Goal: Navigation & Orientation: Find specific page/section

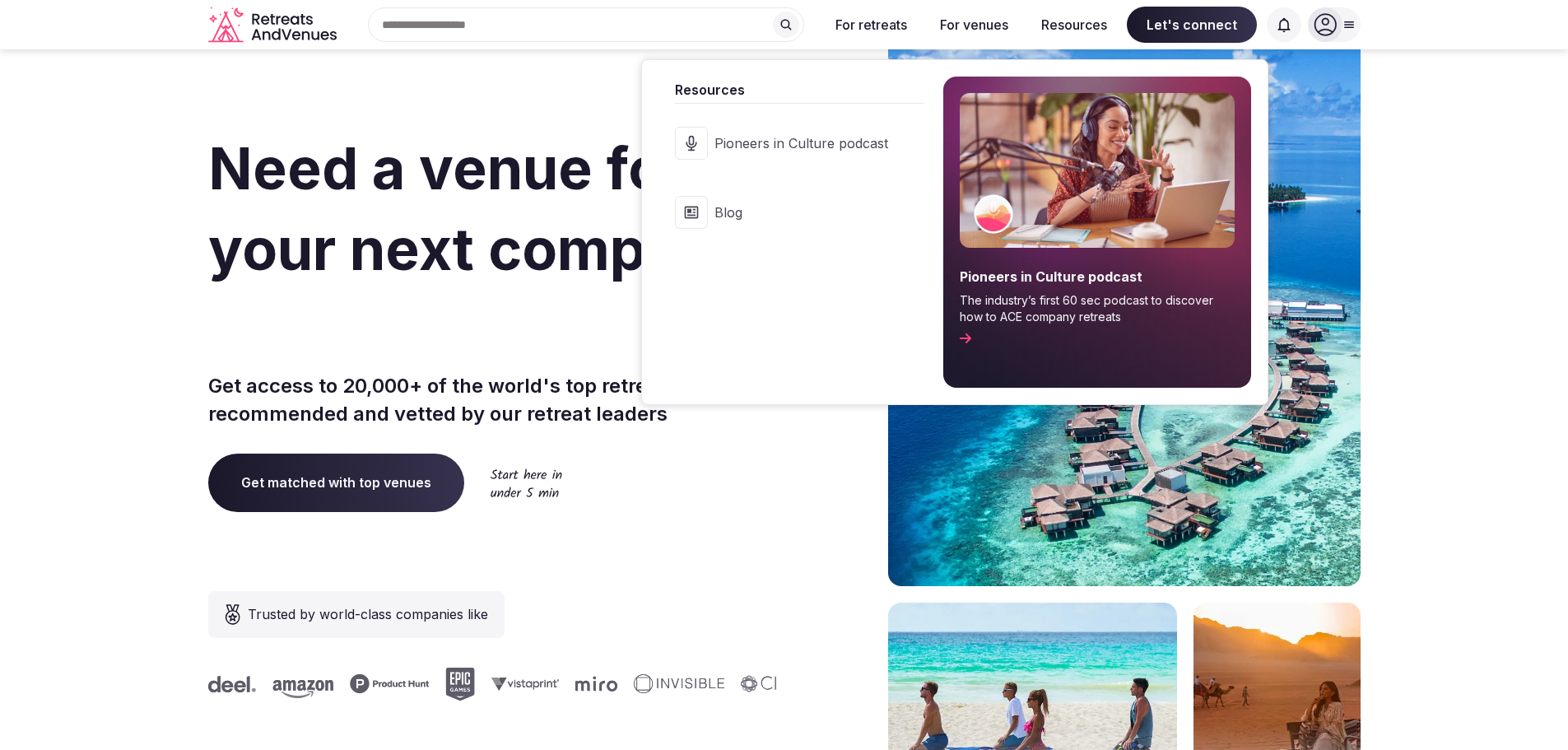
click at [211, 397] on p "Get access to 20,000+ of the world's top retreat venues recommended and vetted …" at bounding box center [493, 399] width 569 height 56
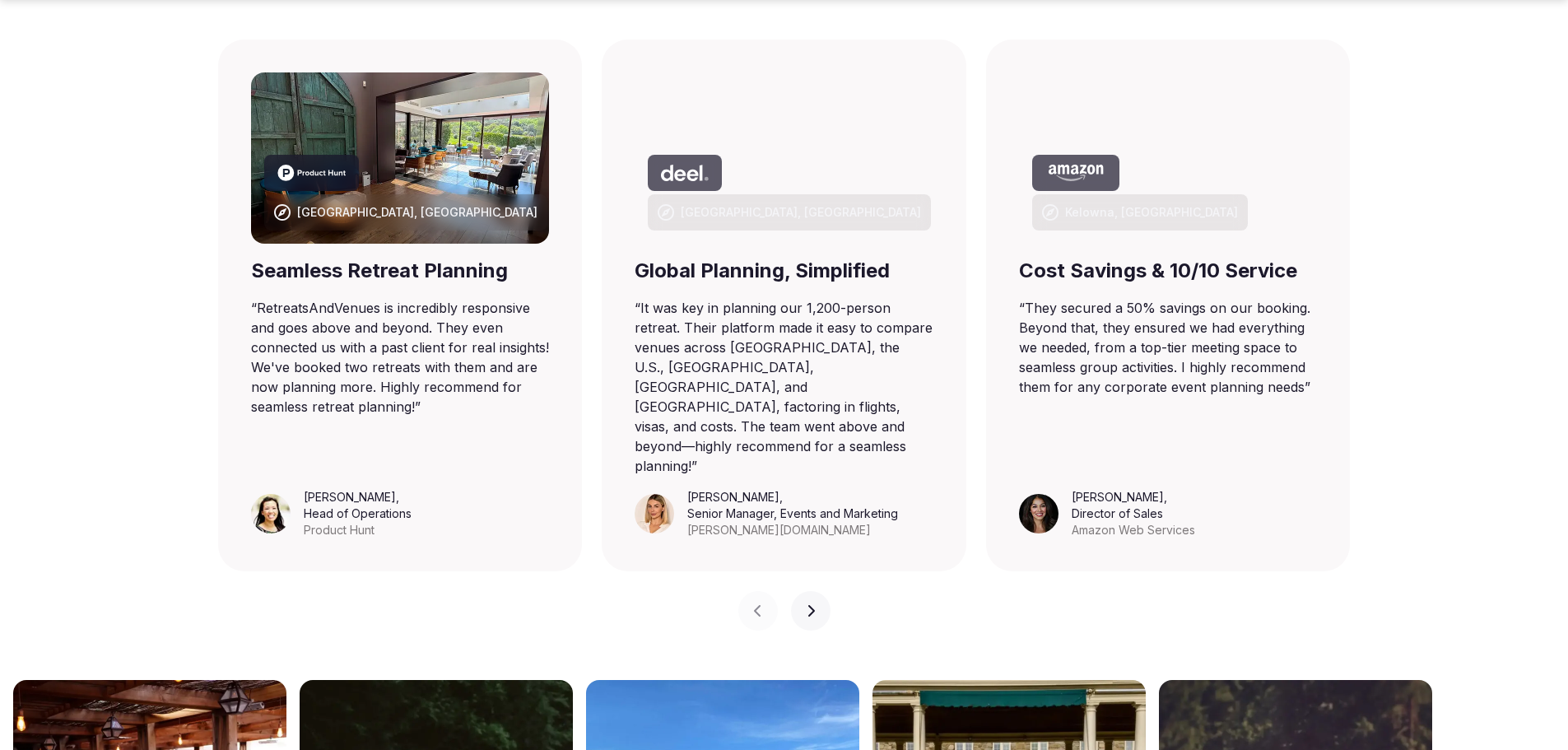
scroll to position [6832, 0]
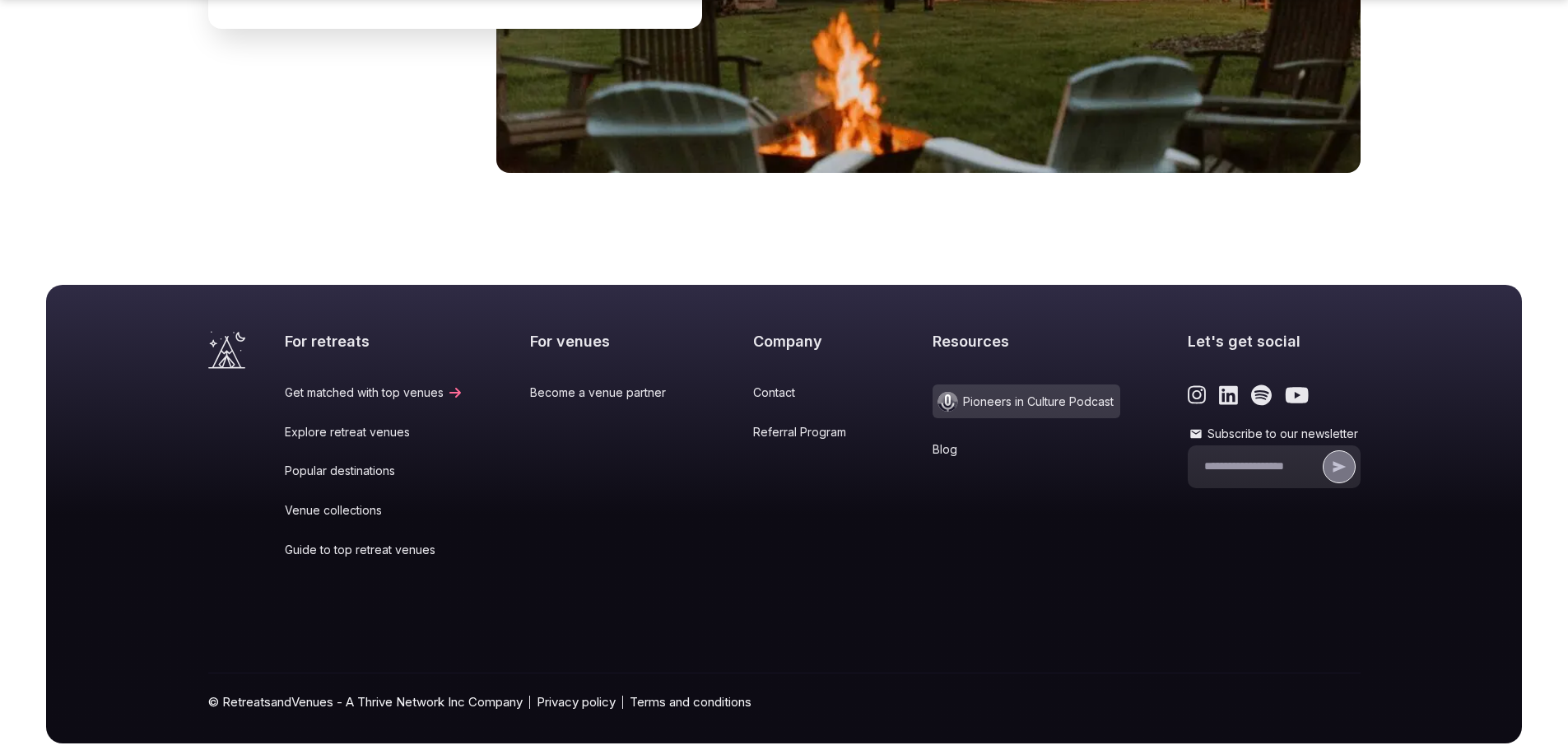
click at [321, 424] on link "Explore retreat venues" at bounding box center [374, 432] width 179 height 16
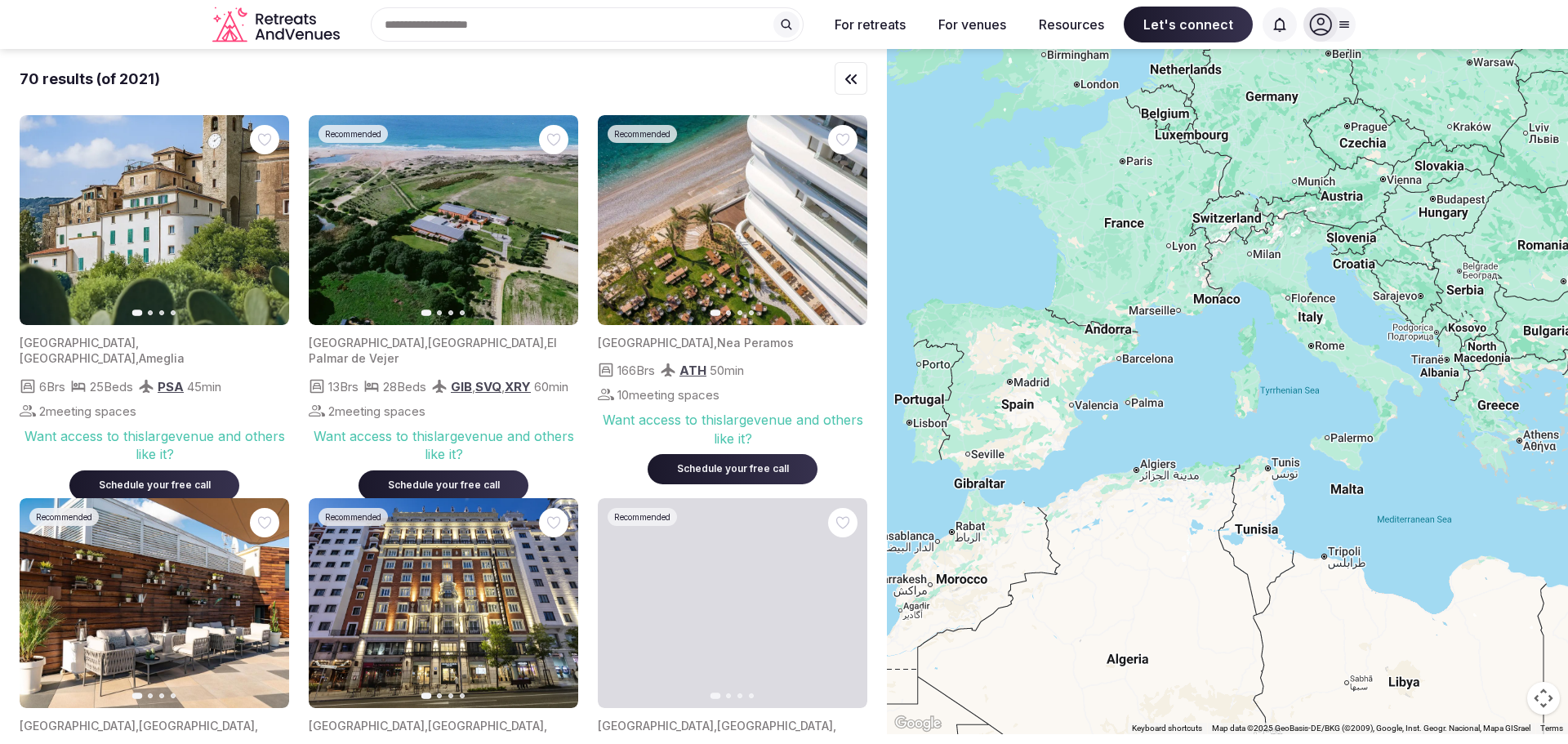
scroll to position [490, 0]
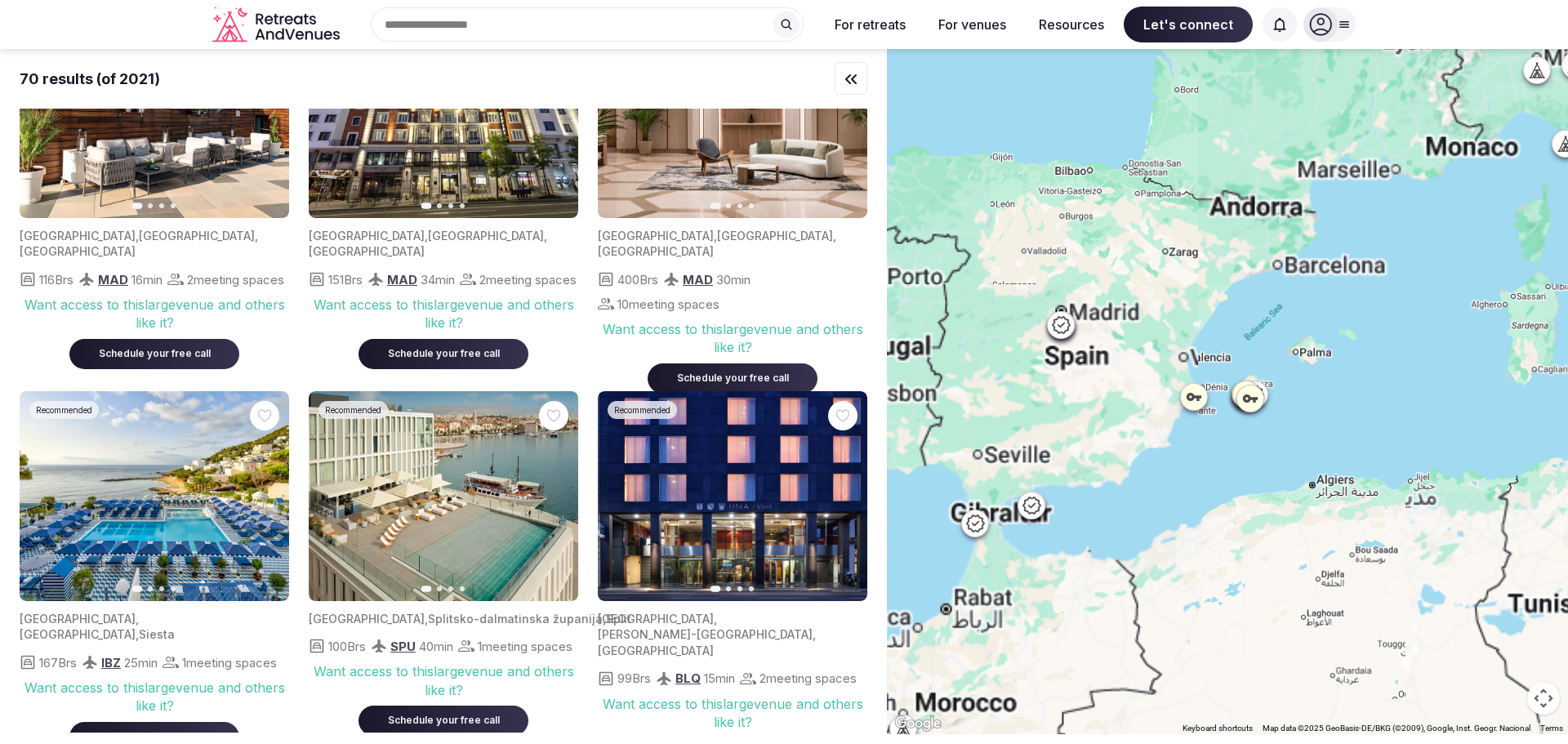
click at [1075, 24] on button "Resources" at bounding box center [1071, 24] width 91 height 36
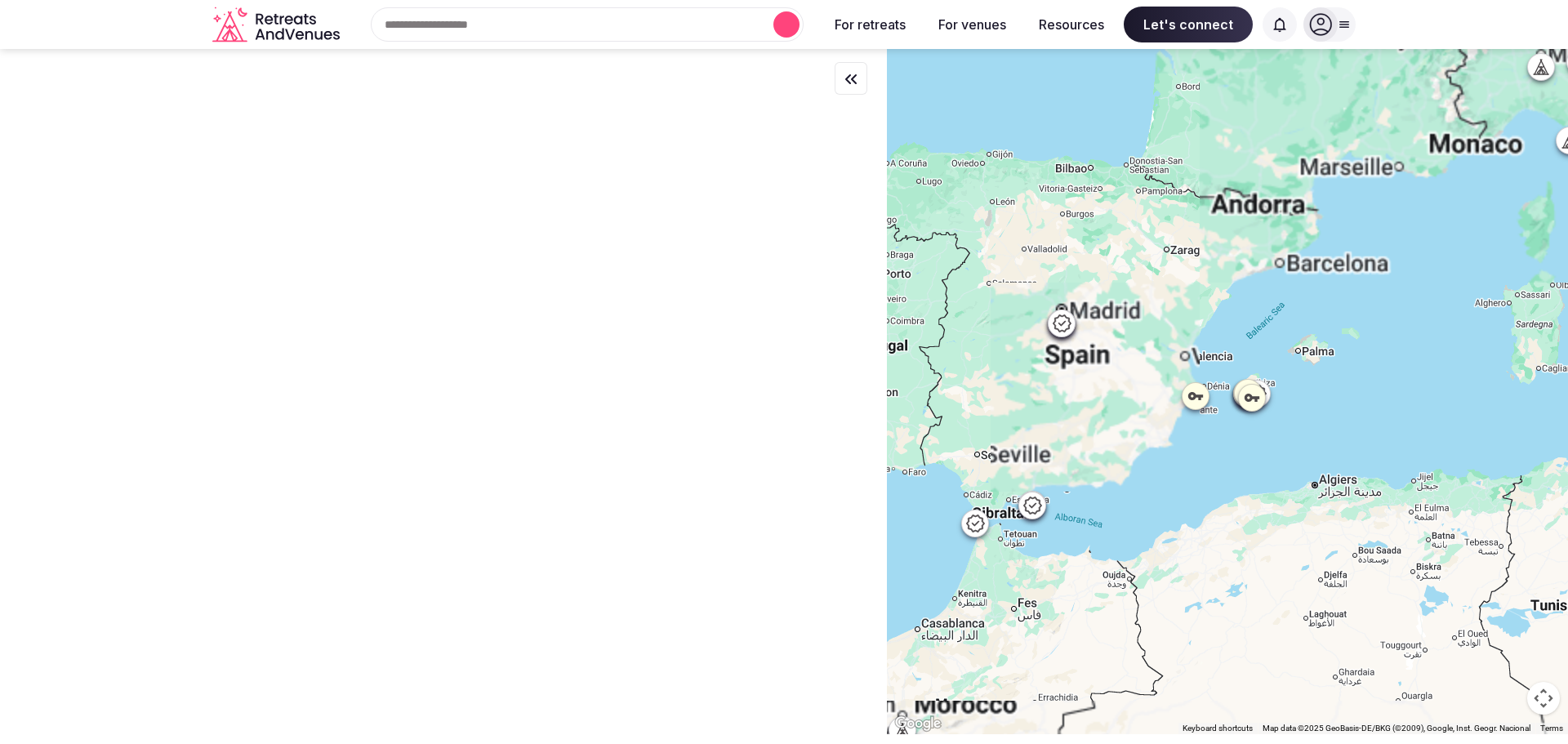
scroll to position [0, 0]
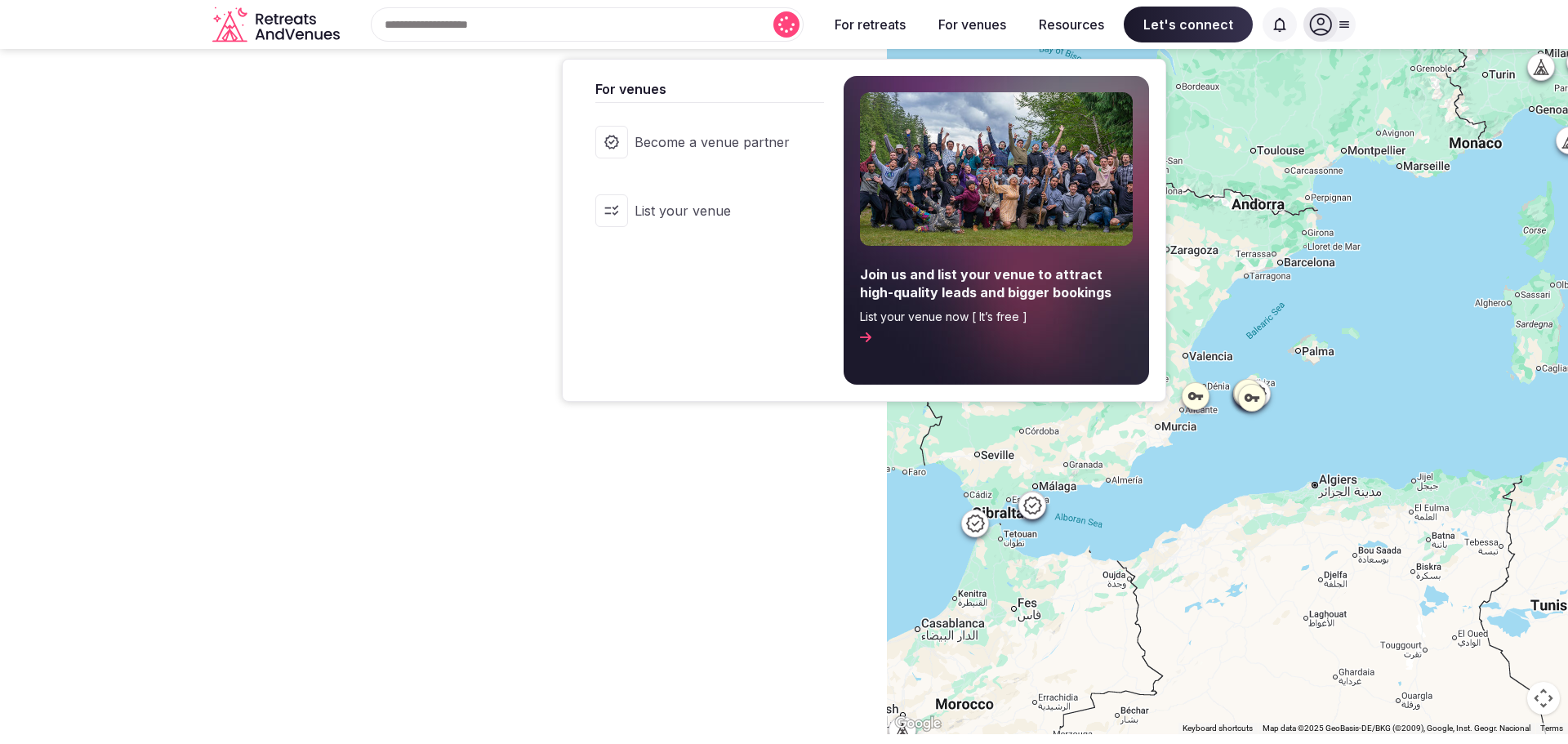
click at [1072, 21] on button "Resources" at bounding box center [1071, 24] width 91 height 36
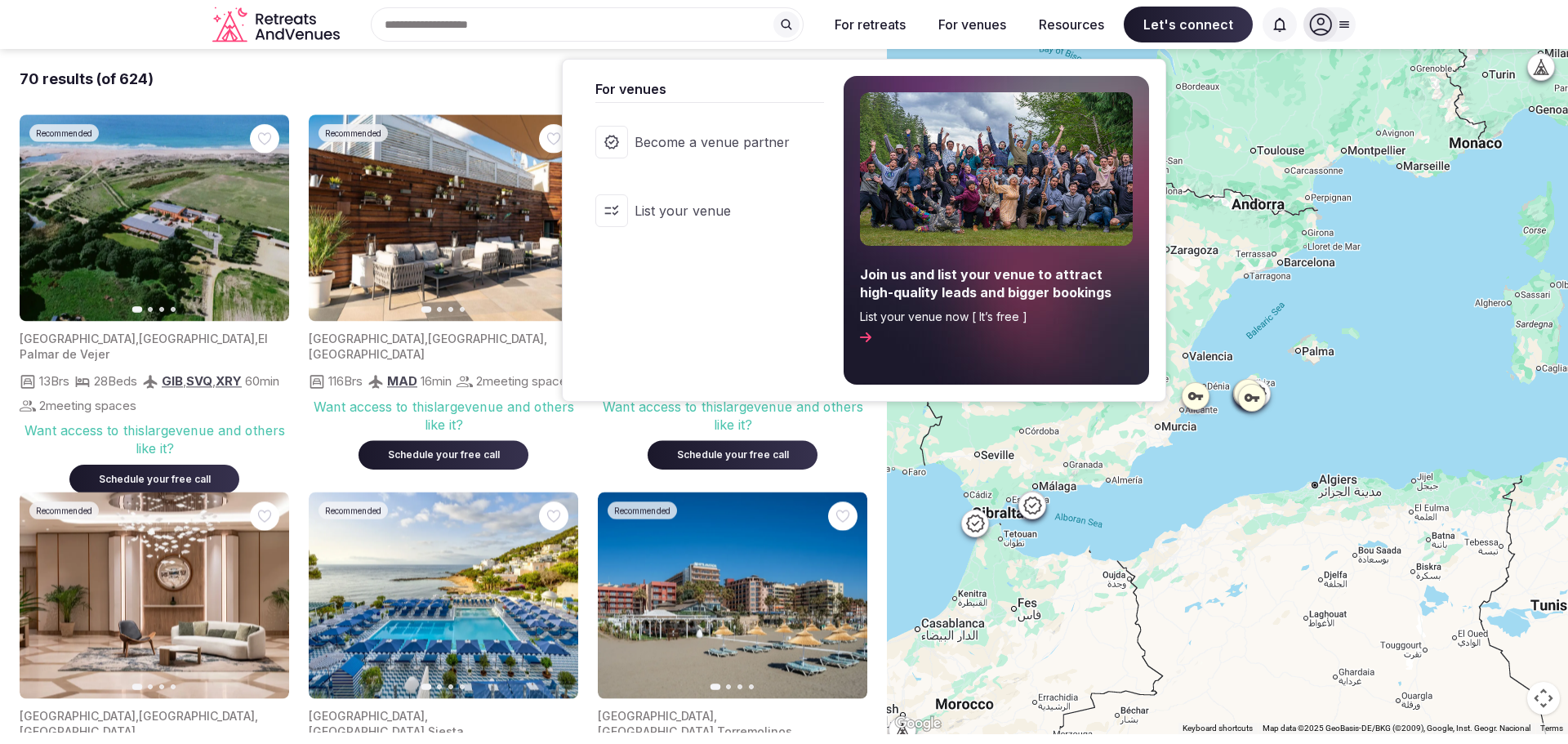
click at [977, 22] on button "For venues" at bounding box center [972, 24] width 94 height 36
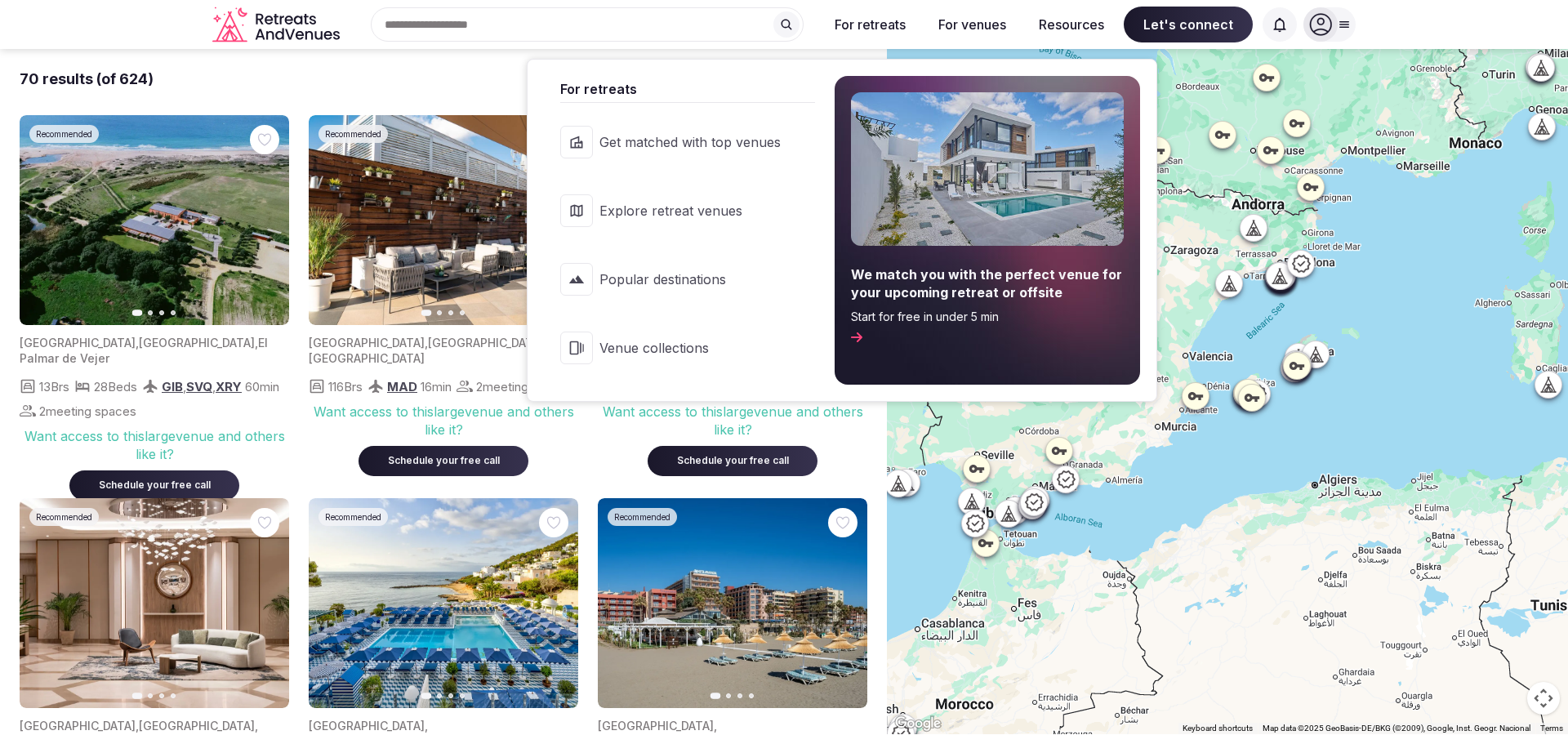
drag, startPoint x: 670, startPoint y: 355, endPoint x: 682, endPoint y: 219, distance: 136.5
click at [670, 355] on span "Venue collections" at bounding box center [690, 348] width 182 height 18
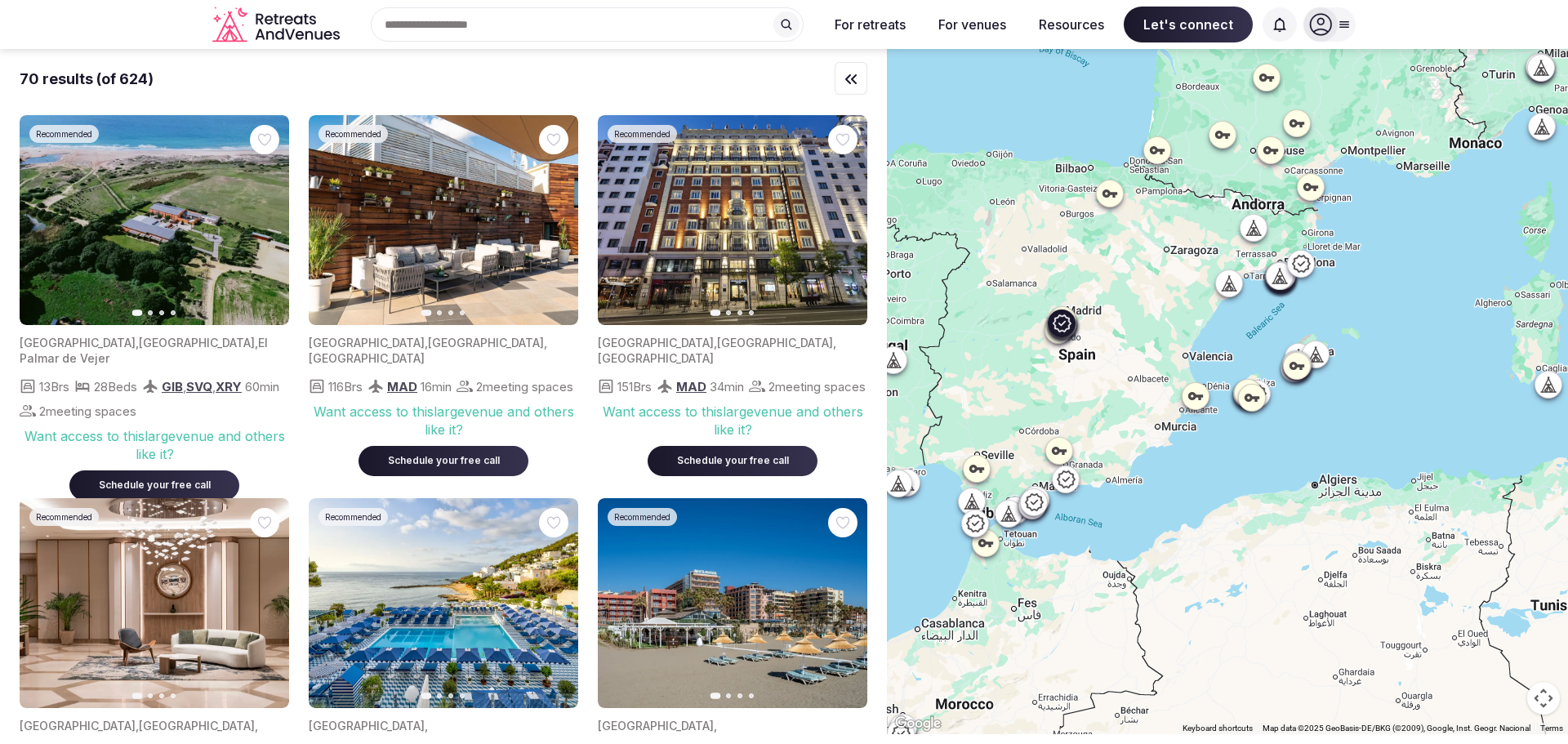
click at [682, 219] on img at bounding box center [732, 220] width 269 height 210
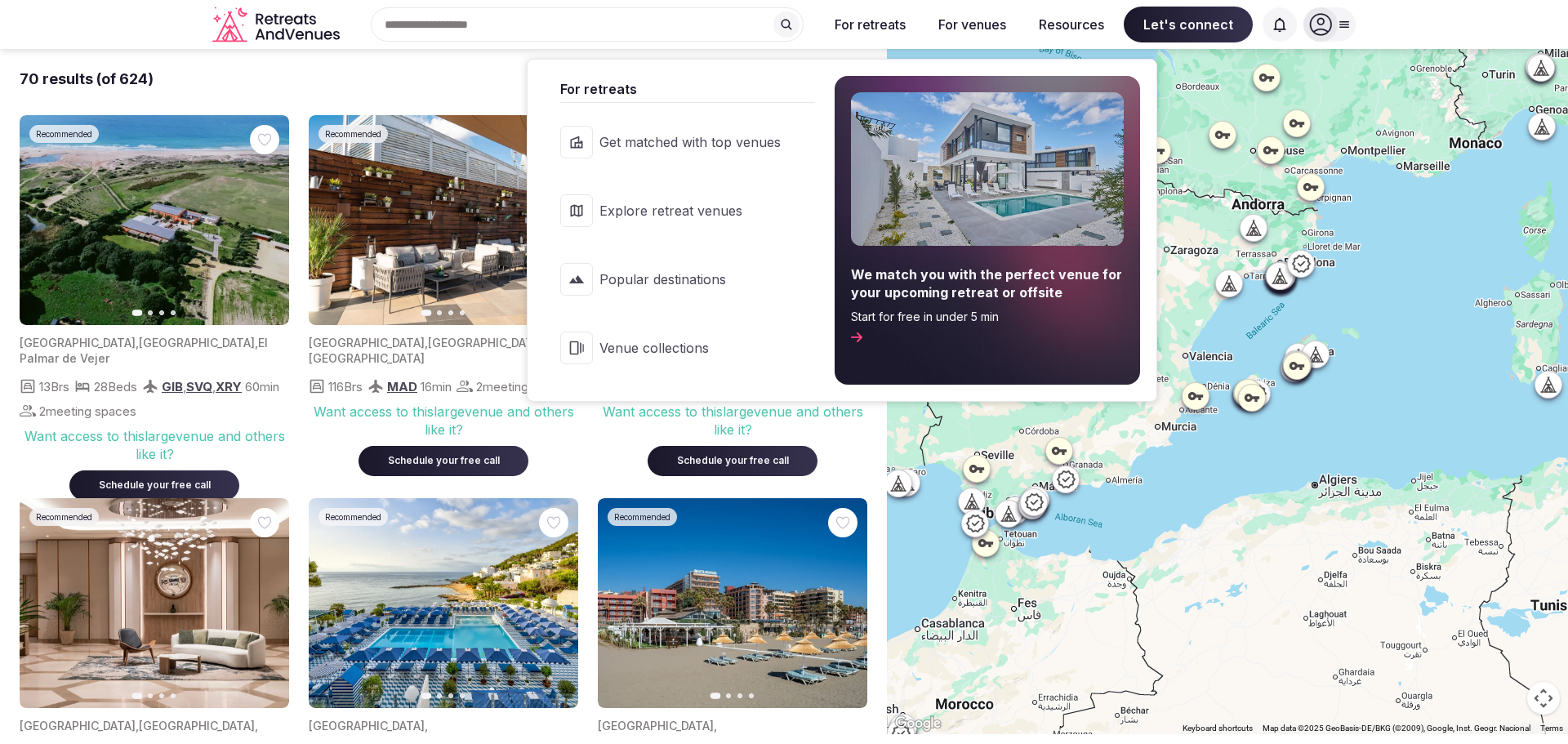
click at [680, 215] on span "Explore retreat venues" at bounding box center [690, 211] width 182 height 18
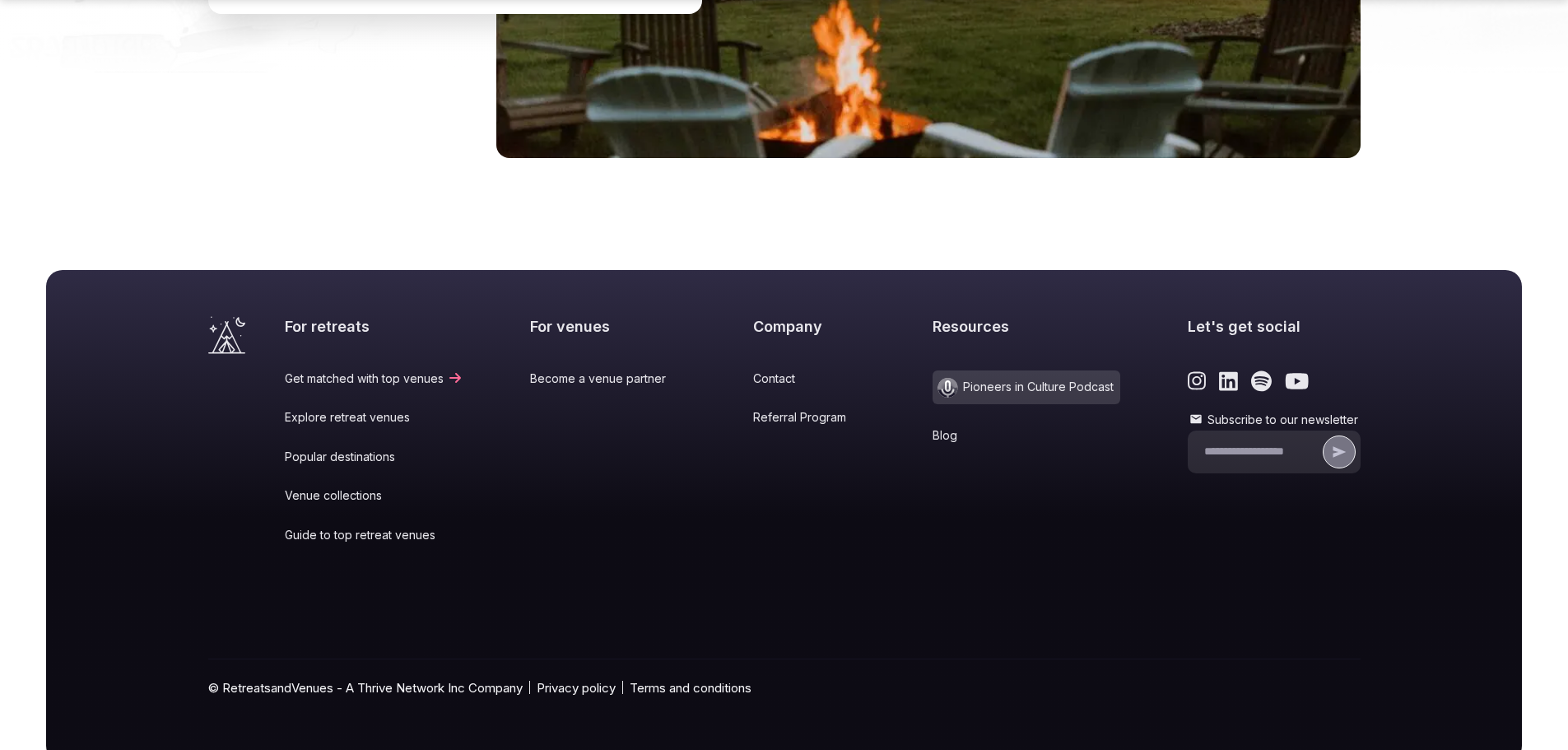
scroll to position [3774, 0]
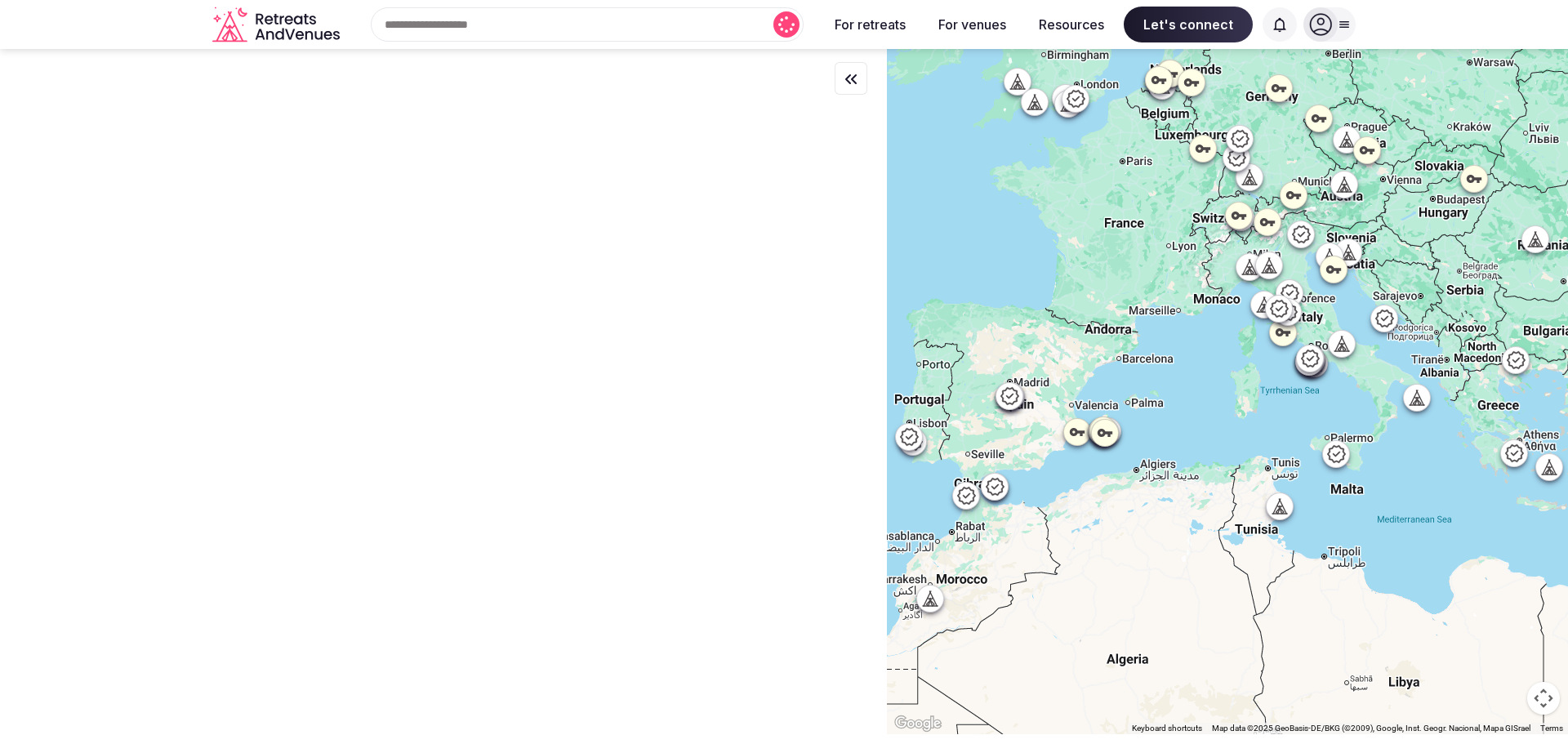
click at [1343, 32] on div at bounding box center [1329, 24] width 52 height 34
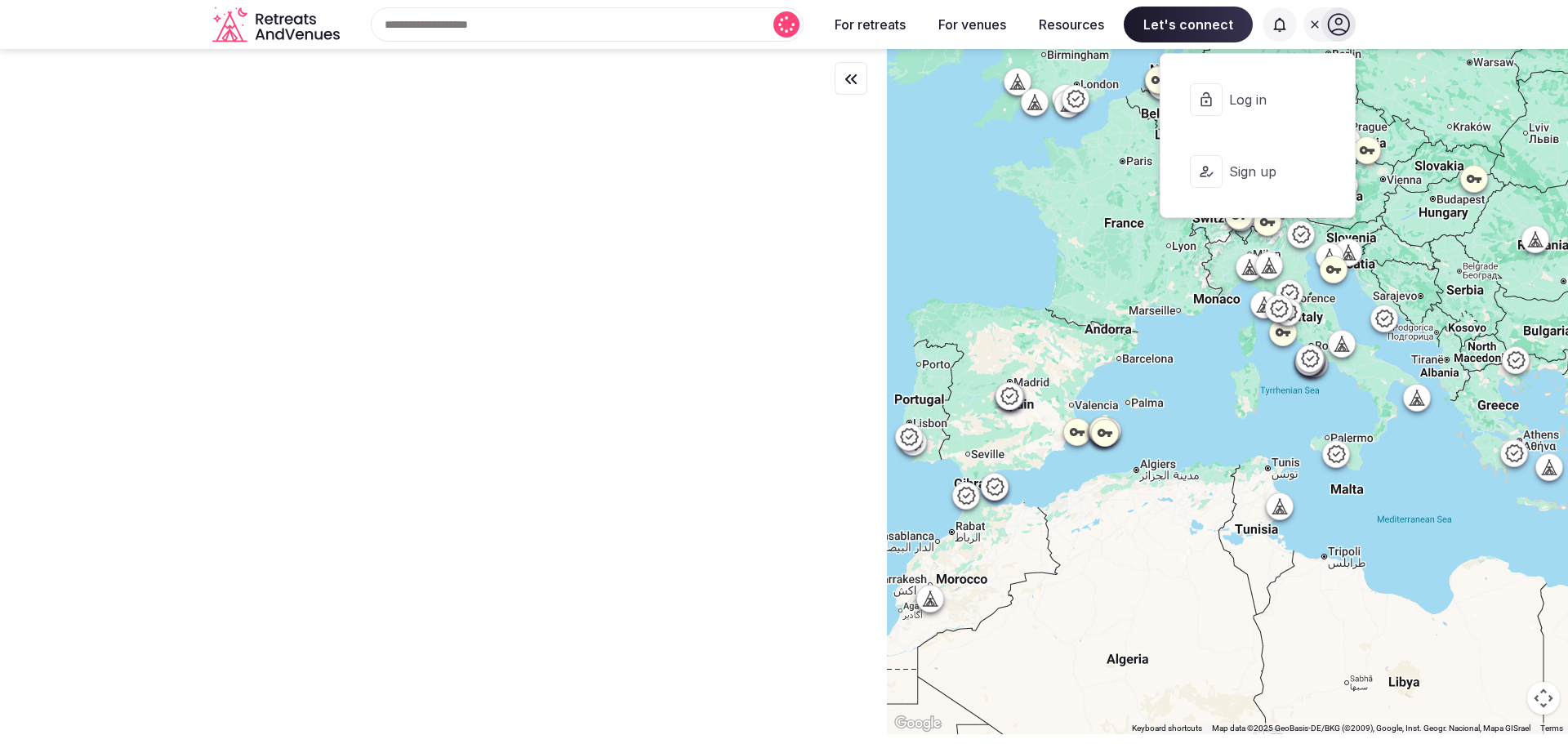
click at [438, 386] on div at bounding box center [443, 391] width 887 height 683
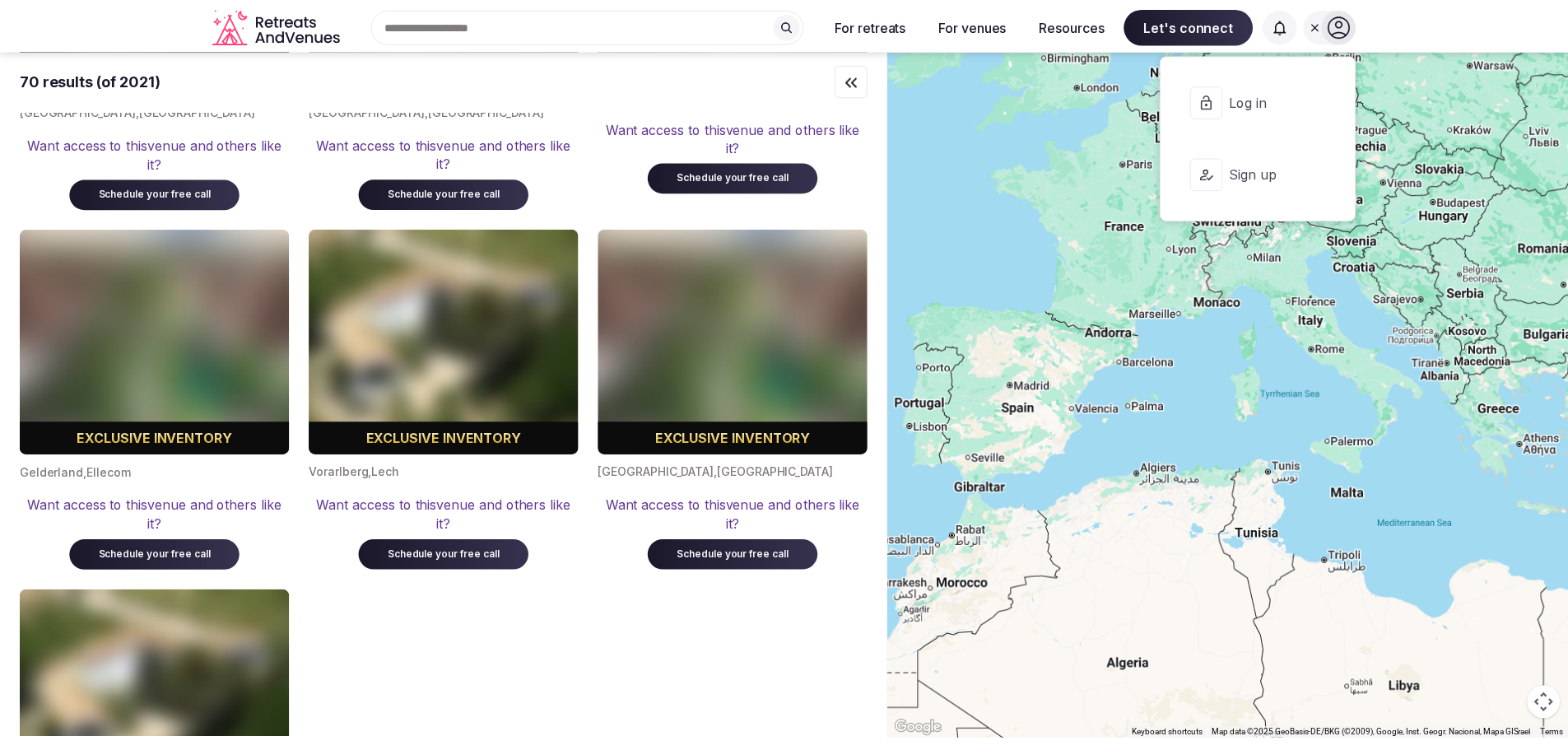
scroll to position [7653, 0]
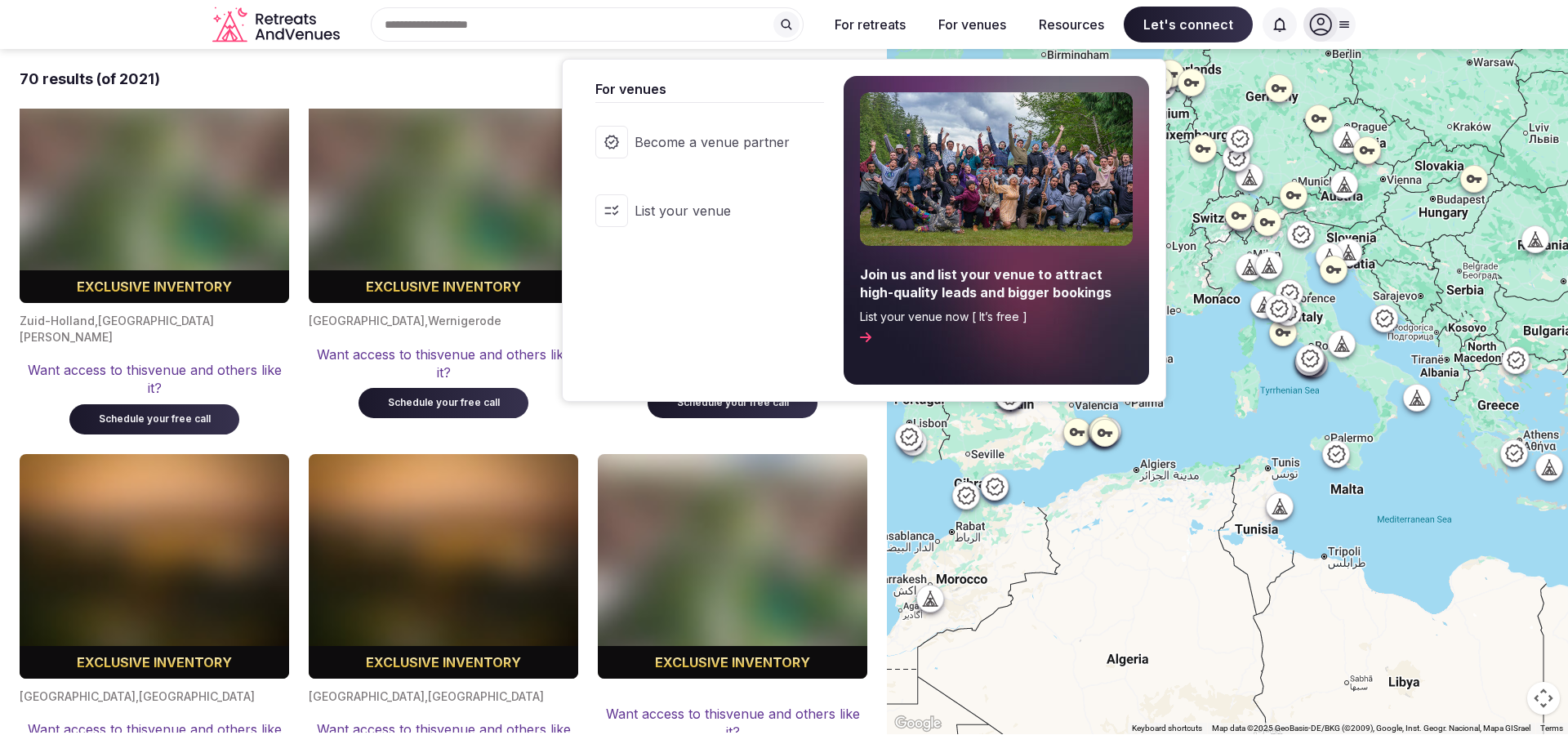
click at [761, 141] on span "Become a venue partner" at bounding box center [712, 142] width 155 height 18
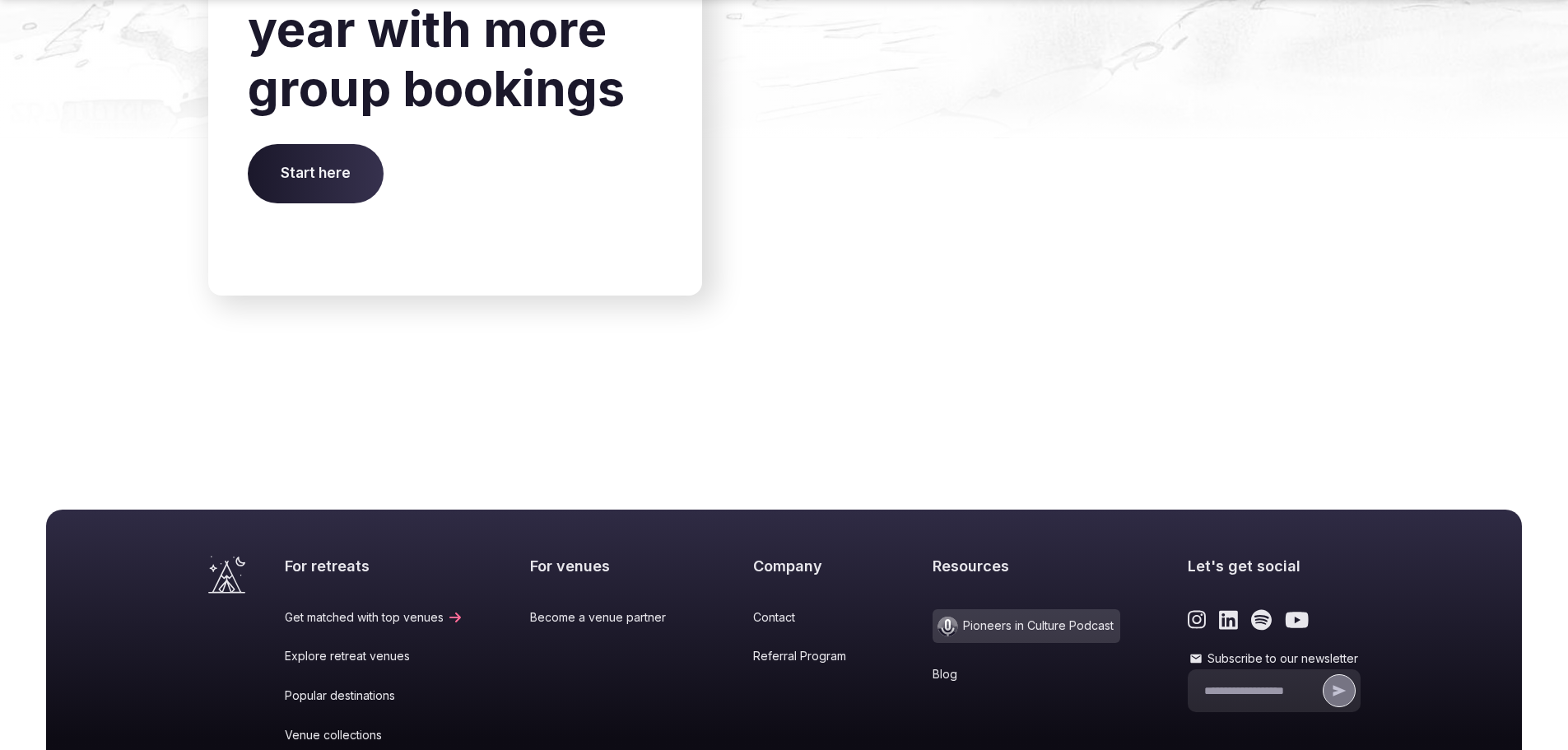
scroll to position [6409, 0]
